Goal: Browse casually: Explore the website without a specific task or goal

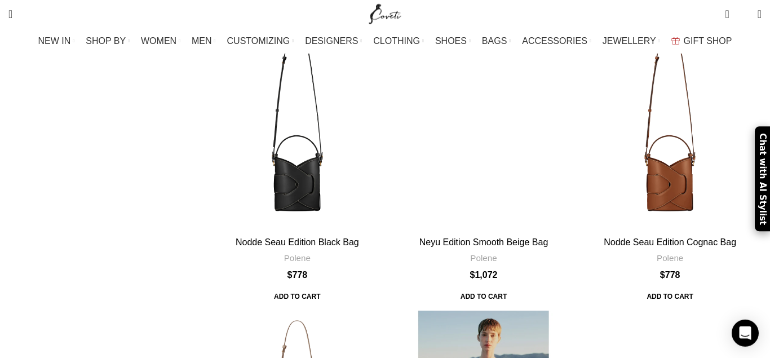
scroll to position [632, 0]
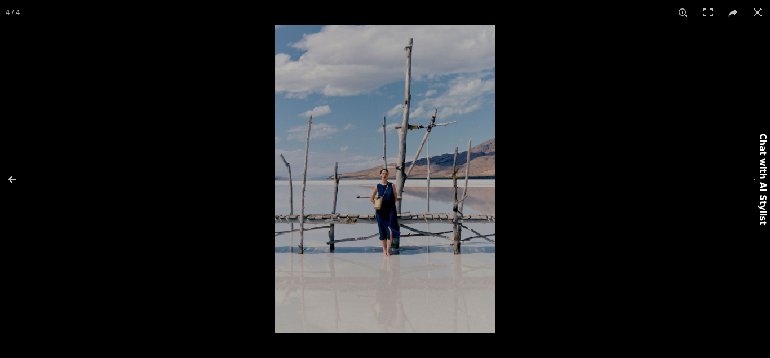
scroll to position [402, 0]
click at [12, 173] on button at bounding box center [19, 179] width 39 height 56
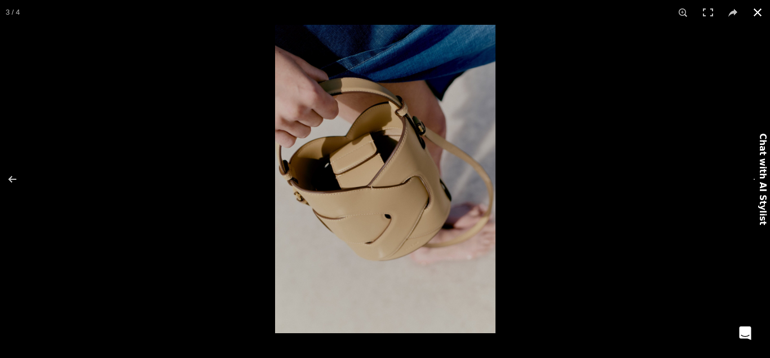
click at [755, 14] on button at bounding box center [757, 12] width 25 height 25
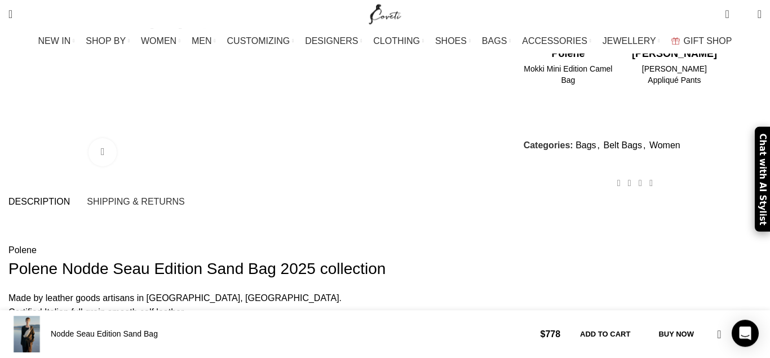
scroll to position [632, 0]
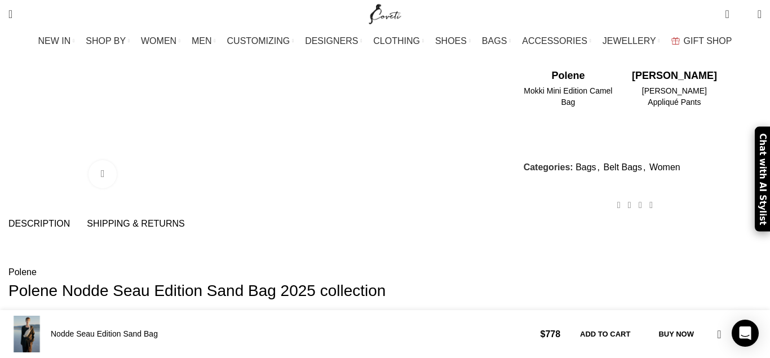
click at [184, 214] on link "Shipping & Returns" at bounding box center [136, 224] width 98 height 20
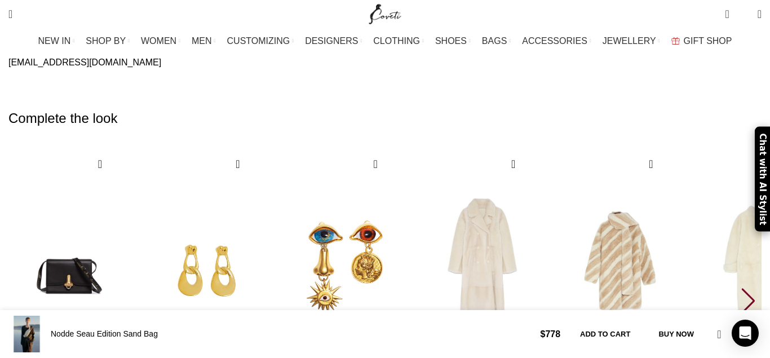
scroll to position [0, 237]
click at [377, 148] on img "3 / 10" at bounding box center [344, 263] width 125 height 232
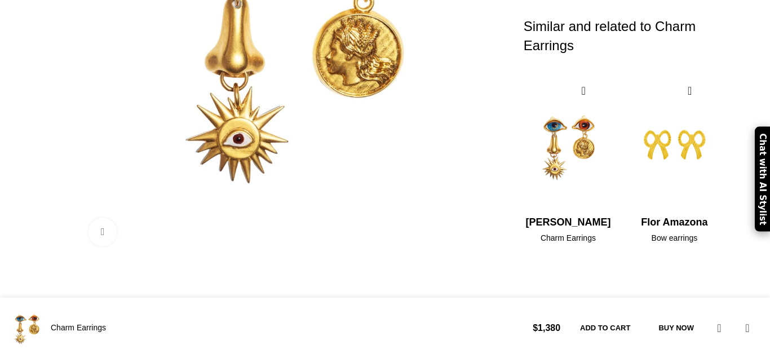
scroll to position [460, 0]
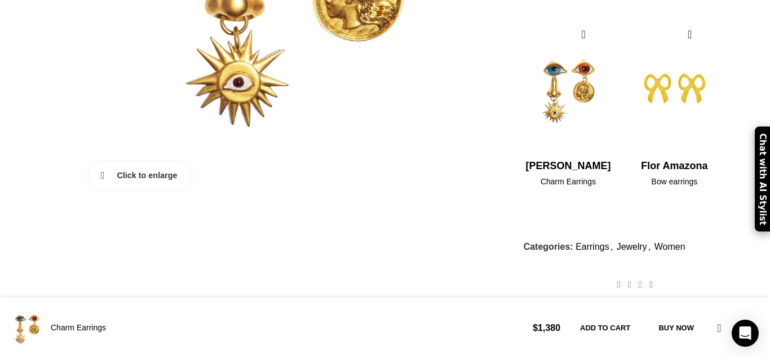
click at [145, 161] on link "Click to enlarge" at bounding box center [139, 175] width 103 height 28
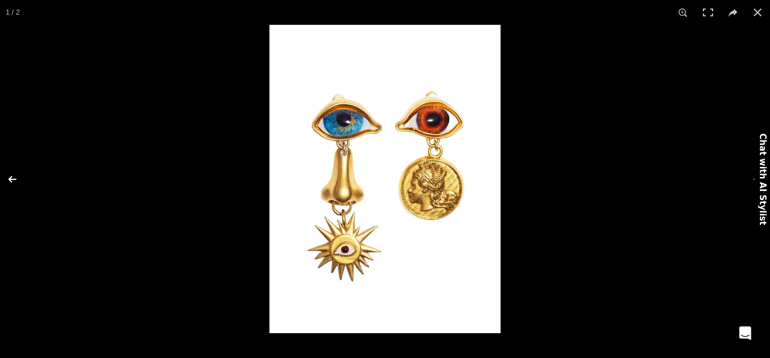
click at [16, 179] on button at bounding box center [19, 179] width 39 height 56
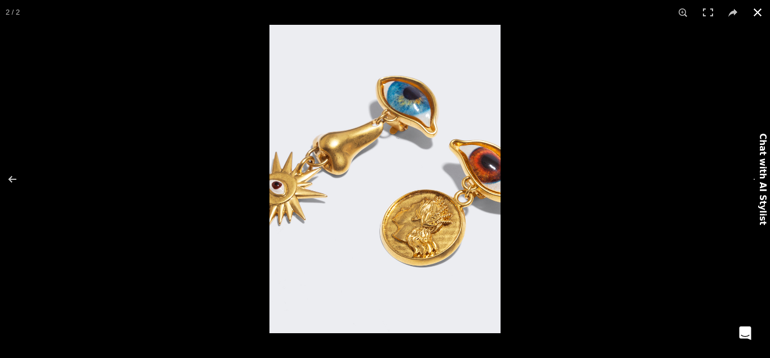
click at [759, 14] on button at bounding box center [757, 12] width 25 height 25
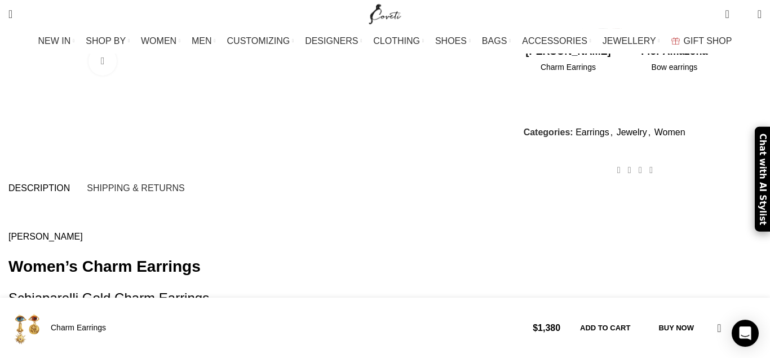
scroll to position [575, 0]
click at [184, 183] on span "Shipping & Returns" at bounding box center [136, 187] width 98 height 9
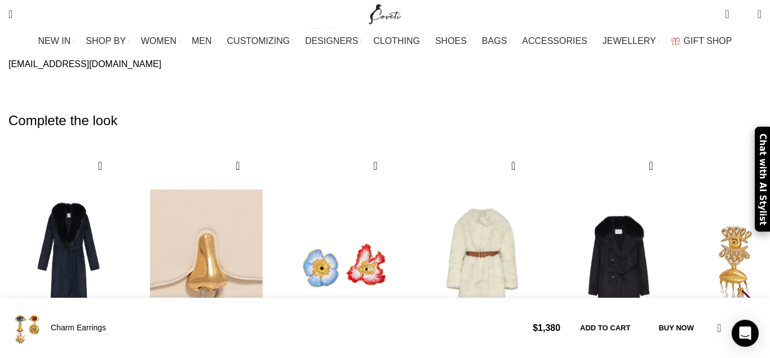
scroll to position [1150, 0]
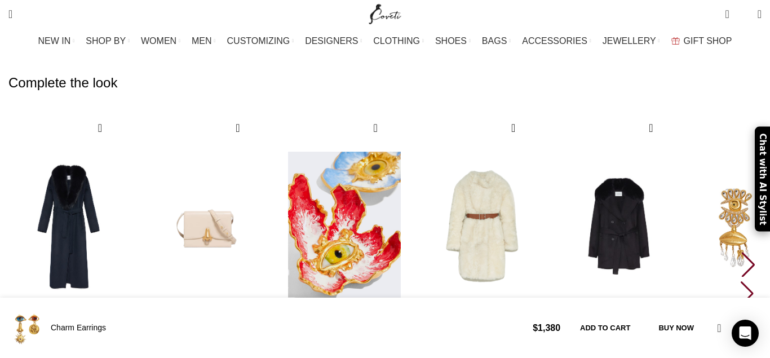
click at [374, 170] on img "3 / 10" at bounding box center [344, 227] width 125 height 232
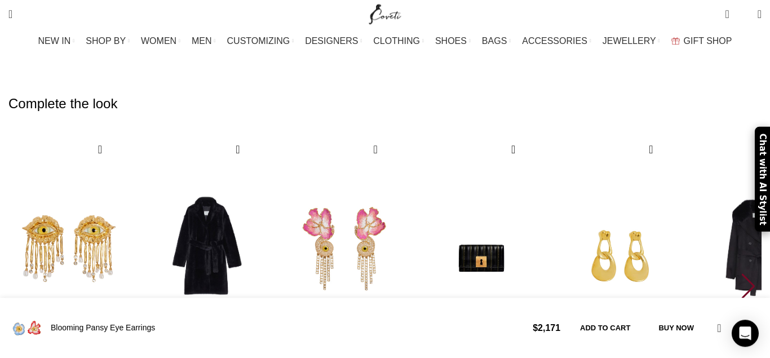
scroll to position [1150, 0]
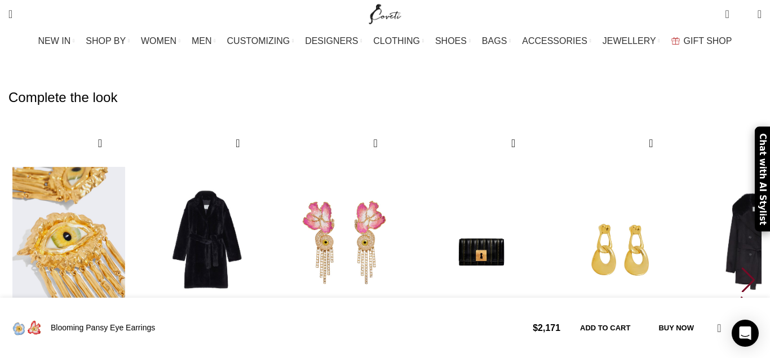
click at [104, 209] on img "1 / 10" at bounding box center [69, 242] width 125 height 232
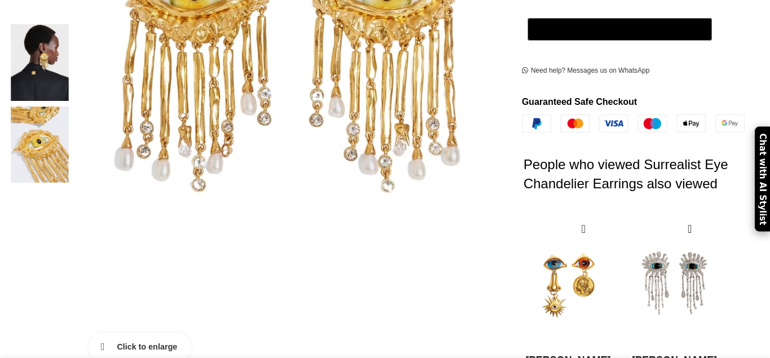
scroll to position [287, 0]
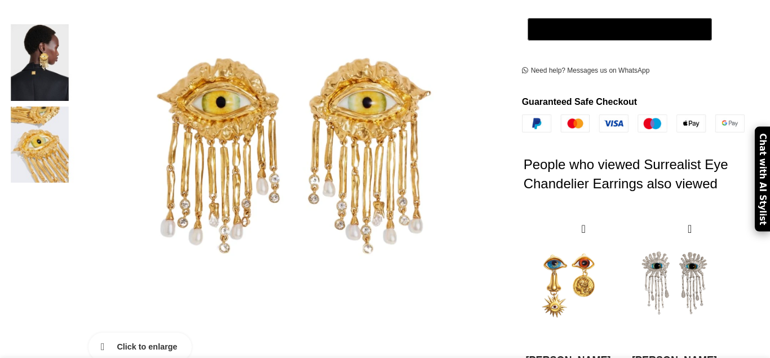
click at [140, 333] on link "Click to enlarge" at bounding box center [139, 347] width 103 height 28
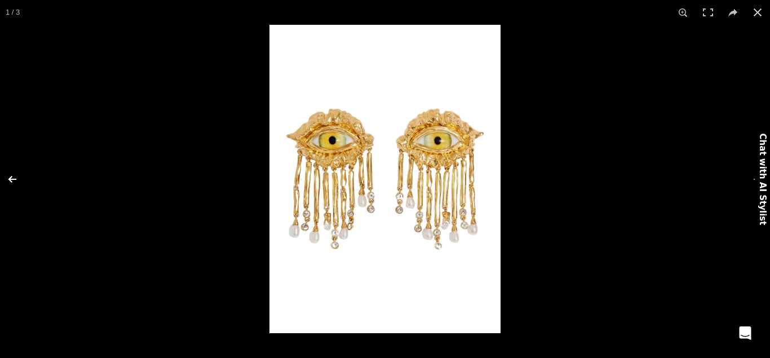
click at [15, 180] on button at bounding box center [19, 179] width 39 height 56
